Goal: Find specific page/section: Find specific page/section

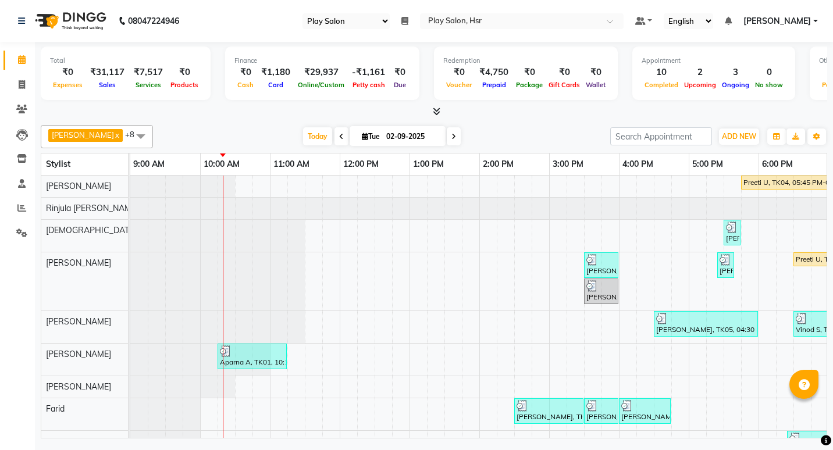
select select "92"
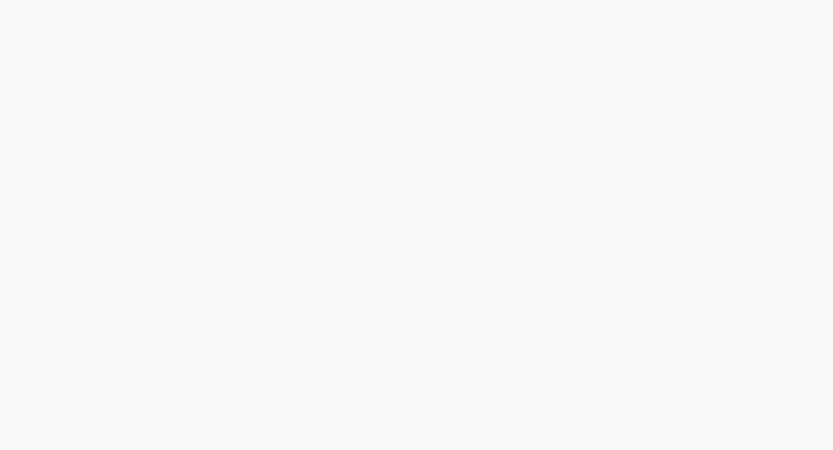
select select "92"
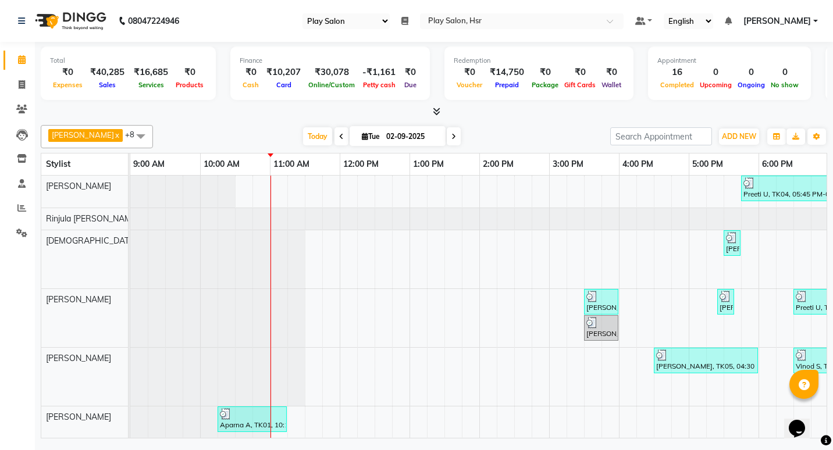
scroll to position [0, 211]
